Goal: Information Seeking & Learning: Learn about a topic

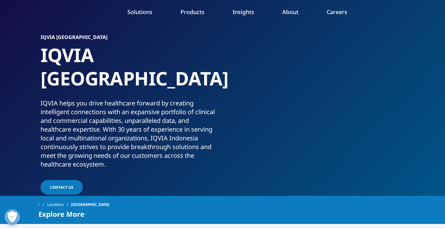
click at [363, 59] on li "Health Data Apps & AI" at bounding box center [390, 58] width 103 height 12
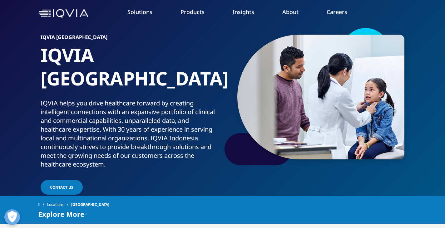
click at [364, 57] on link "Health Data Apps & AI" at bounding box center [390, 55] width 103 height 7
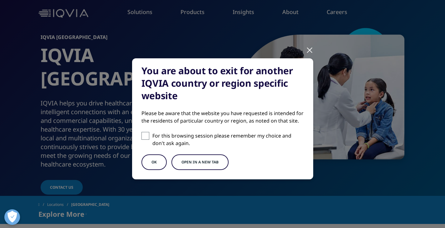
click at [152, 164] on button "OK" at bounding box center [154, 163] width 25 height 16
